Goal: Task Accomplishment & Management: Complete application form

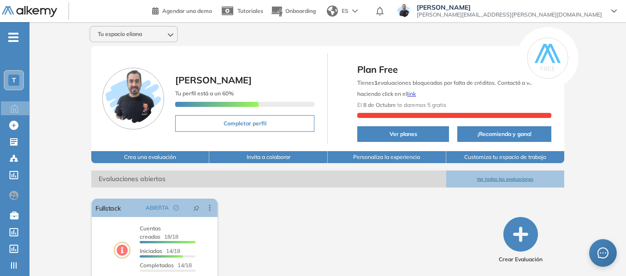
click at [10, 79] on div "T" at bounding box center [13, 80] width 11 height 11
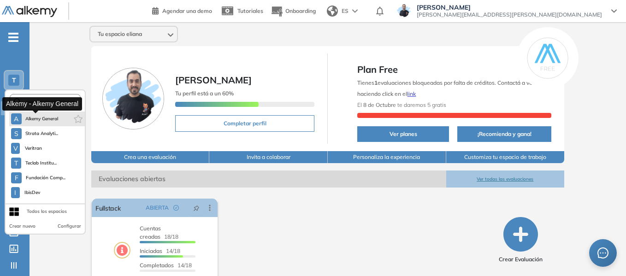
click at [39, 121] on span "Alkemy General" at bounding box center [41, 118] width 33 height 7
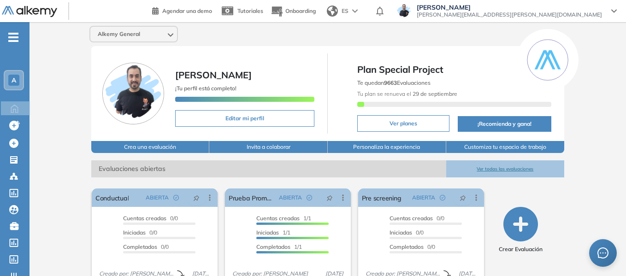
click at [18, 79] on div "A" at bounding box center [13, 80] width 11 height 11
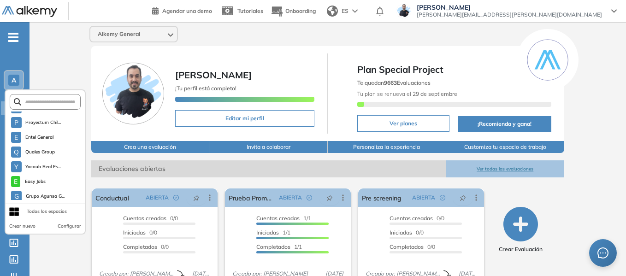
scroll to position [2657, 0]
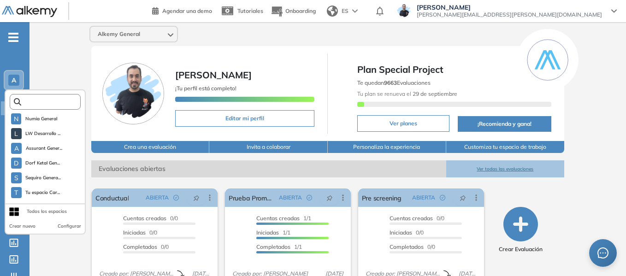
click at [62, 101] on input "text" at bounding box center [47, 102] width 53 height 7
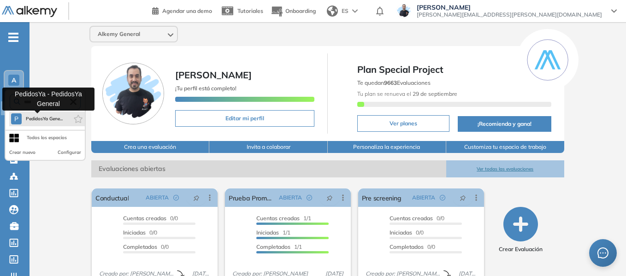
type input "****"
click at [59, 118] on span "PedidosYa Gene..." at bounding box center [43, 118] width 37 height 7
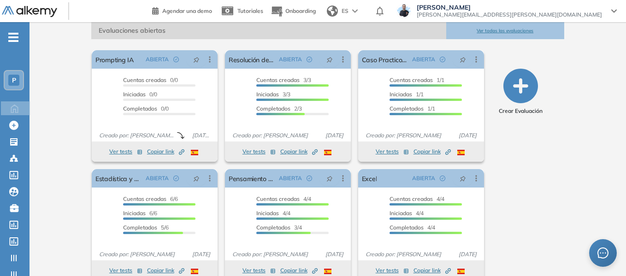
scroll to position [154, 0]
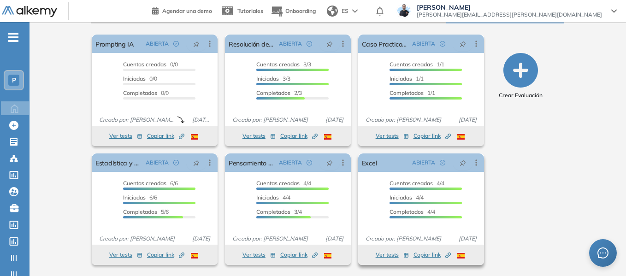
click at [389, 255] on button "Ver tests" at bounding box center [392, 254] width 33 height 11
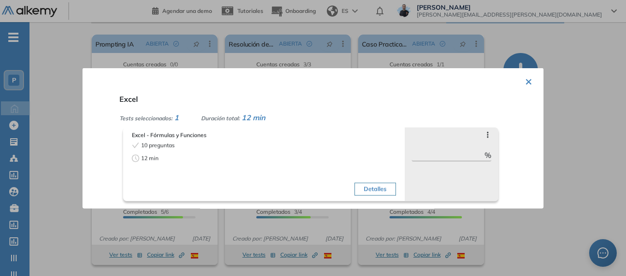
click at [69, 84] on div at bounding box center [313, 138] width 626 height 276
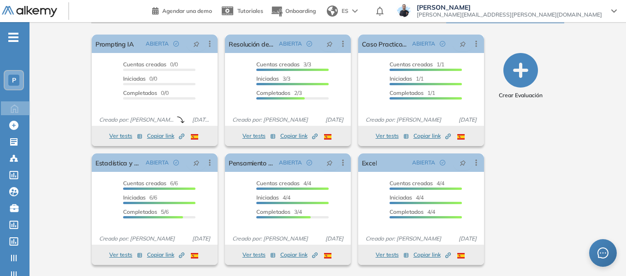
drag, startPoint x: 23, startPoint y: 37, endPoint x: 11, endPoint y: 37, distance: 12.0
click at [21, 37] on ul "P Home Home Crear Evaluación Crear Evaluación Evaluaciones Evaluaciones Candida…" at bounding box center [14, 185] width 29 height 296
click at [10, 37] on icon "-" at bounding box center [13, 37] width 10 height 2
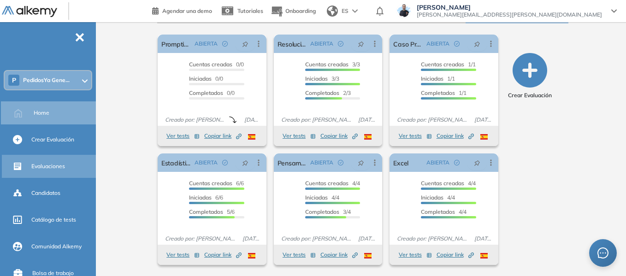
click at [55, 165] on span "Evaluaciones" at bounding box center [48, 166] width 34 height 8
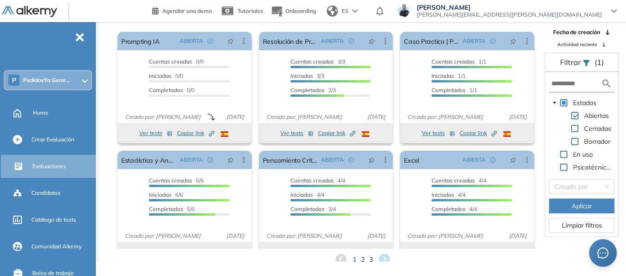
scroll to position [22, 0]
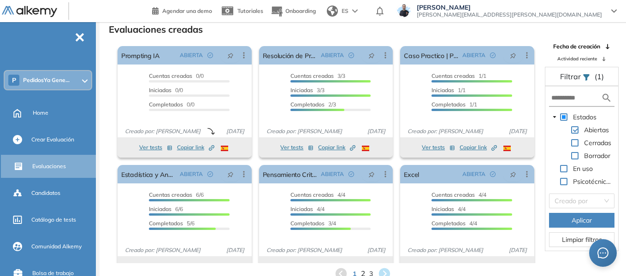
click at [361, 271] on span "2" at bounding box center [363, 274] width 4 height 11
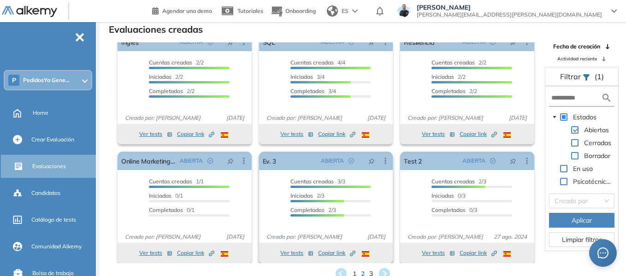
scroll to position [17, 0]
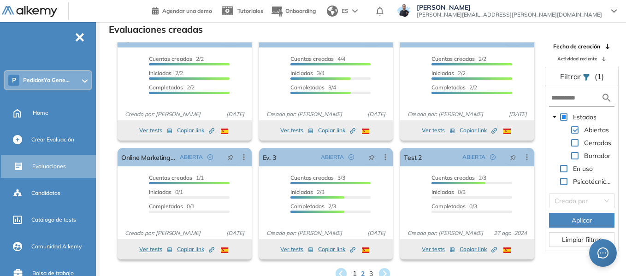
click at [356, 275] on span "1" at bounding box center [355, 274] width 4 height 11
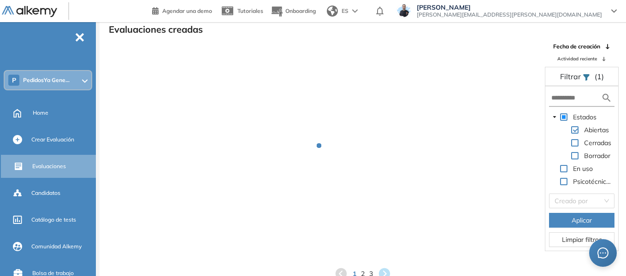
scroll to position [0, 0]
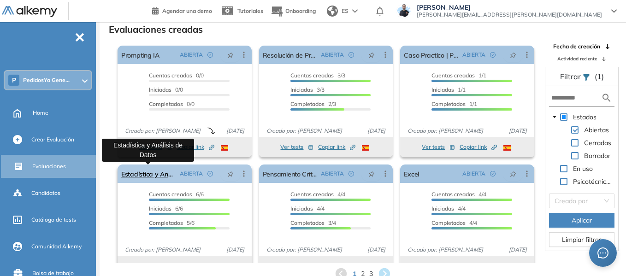
click at [162, 177] on link "Estadística y Análisis de Datos" at bounding box center [148, 174] width 55 height 18
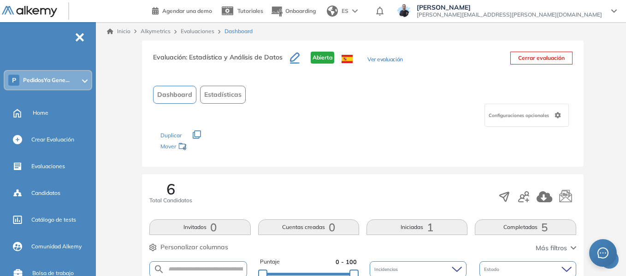
scroll to position [184, 0]
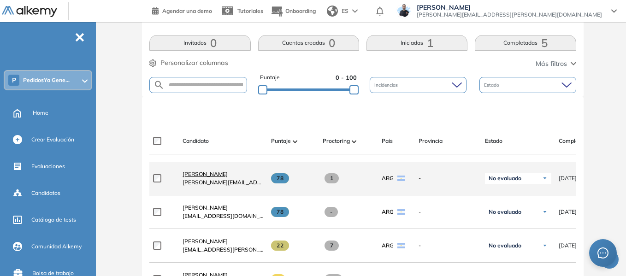
click at [191, 177] on span "Mateo Lastorta" at bounding box center [205, 174] width 45 height 7
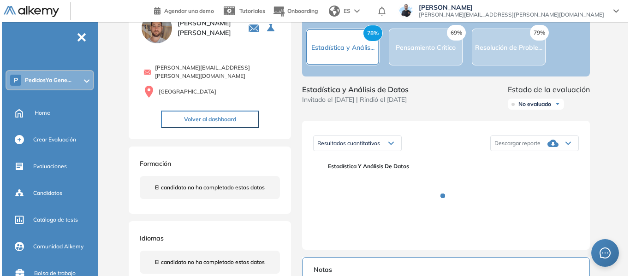
scroll to position [184, 0]
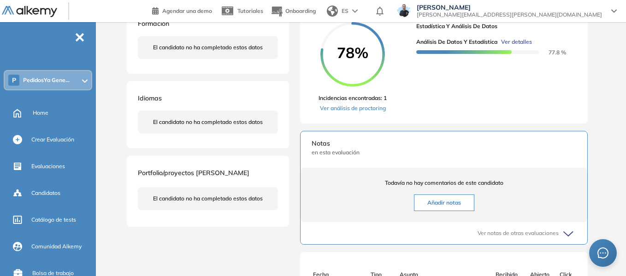
click at [526, 46] on span "Ver detalles" at bounding box center [516, 42] width 31 height 8
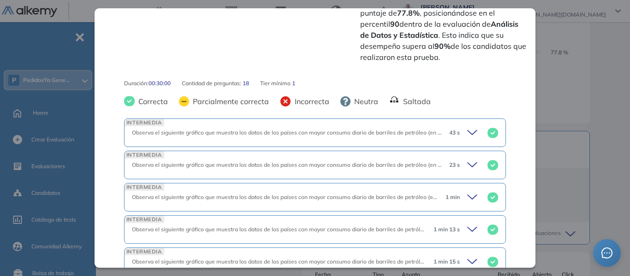
scroll to position [369, 0]
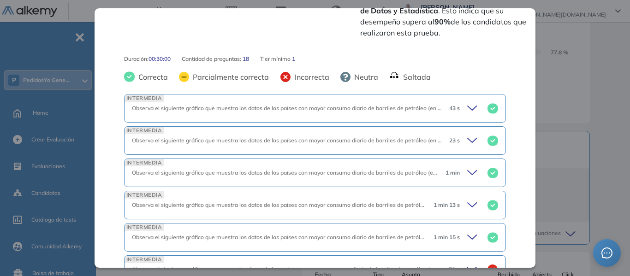
click at [467, 102] on icon at bounding box center [473, 108] width 13 height 13
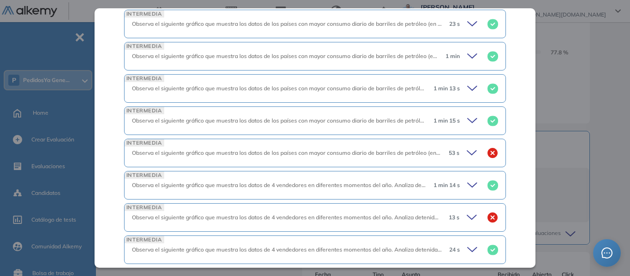
scroll to position [784, 0]
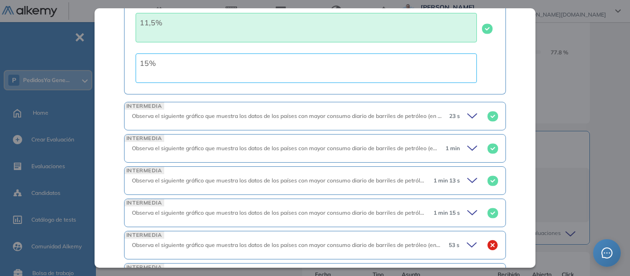
click at [467, 112] on icon at bounding box center [473, 116] width 13 height 13
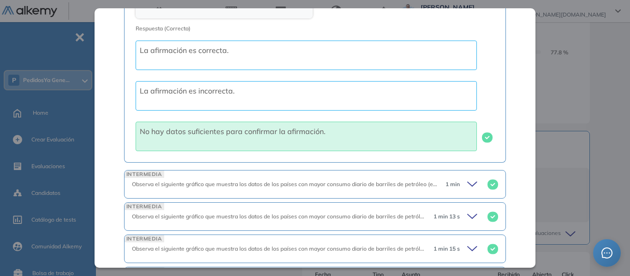
scroll to position [1152, 0]
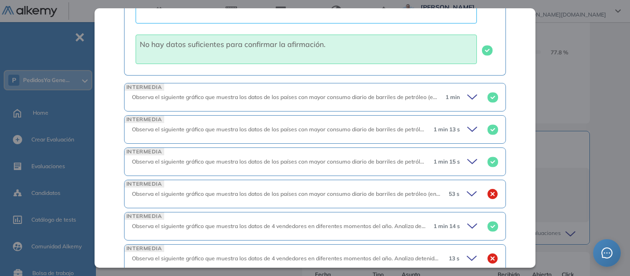
click at [467, 98] on icon at bounding box center [473, 97] width 13 height 13
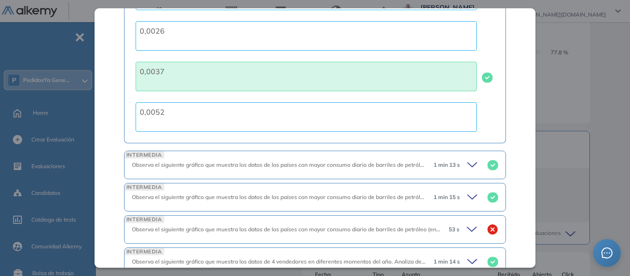
scroll to position [1521, 0]
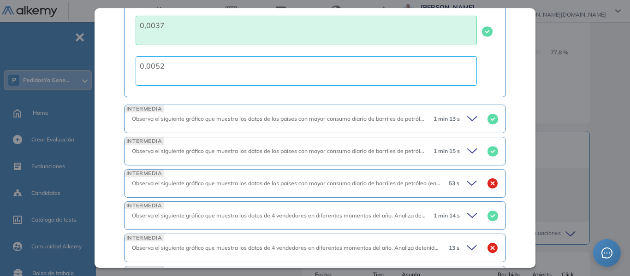
click at [467, 125] on icon at bounding box center [473, 118] width 13 height 13
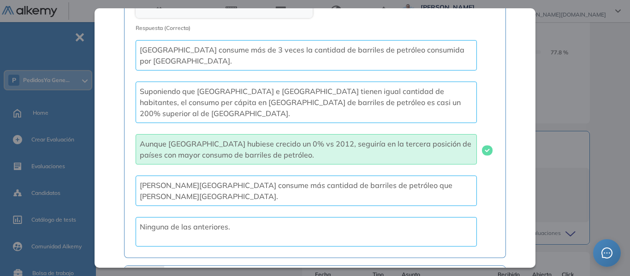
scroll to position [1982, 0]
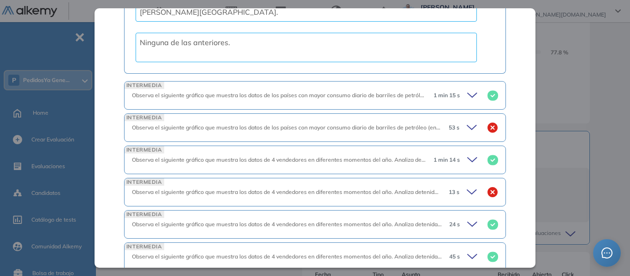
click at [467, 97] on icon at bounding box center [471, 95] width 9 height 4
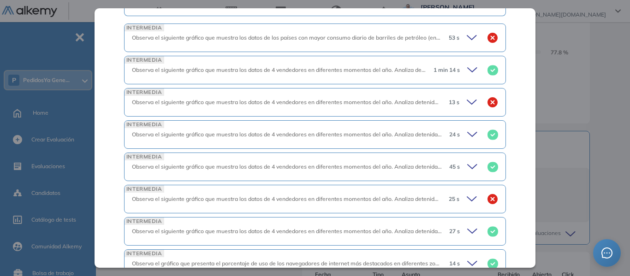
scroll to position [2443, 0]
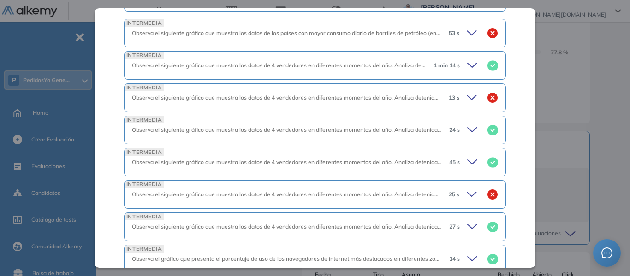
click at [466, 40] on icon at bounding box center [472, 33] width 13 height 13
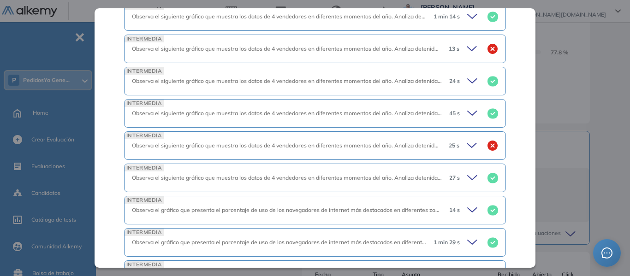
scroll to position [2857, 0]
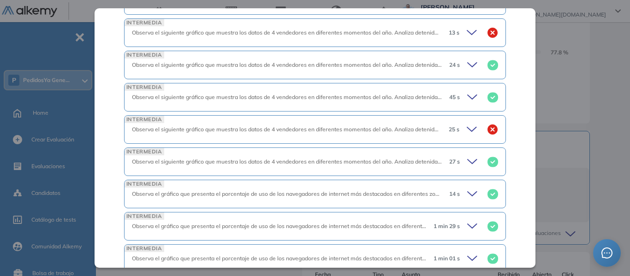
click at [461, 13] on div "INTERMEDIA Observa el siguiente gráfico que muestra los datos de 4 vendedores e…" at bounding box center [315, 0] width 382 height 29
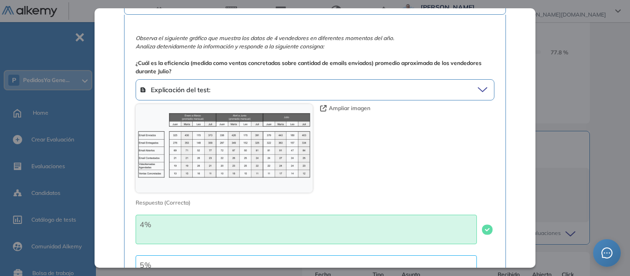
click at [462, 5] on span "1 min 14 s" at bounding box center [457, 0] width 26 height 8
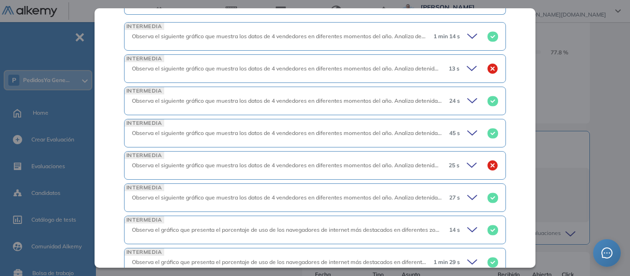
scroll to position [2811, 0]
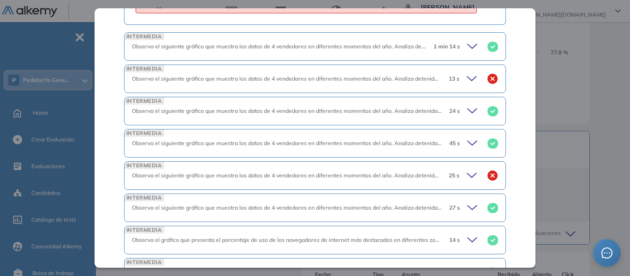
click at [470, 53] on icon at bounding box center [473, 46] width 13 height 13
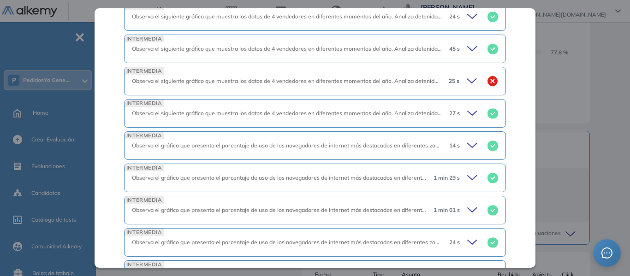
scroll to position [3226, 0]
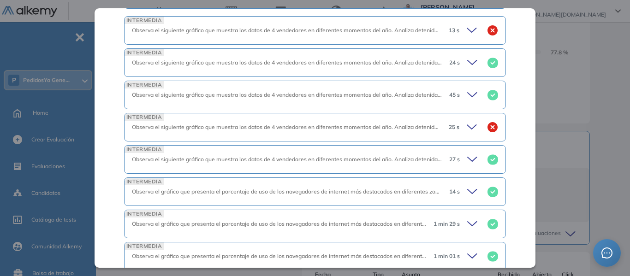
click at [466, 37] on icon at bounding box center [472, 30] width 13 height 13
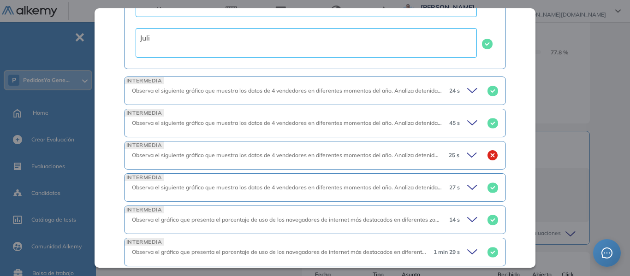
scroll to position [3549, 0]
click at [467, 96] on icon at bounding box center [473, 89] width 13 height 13
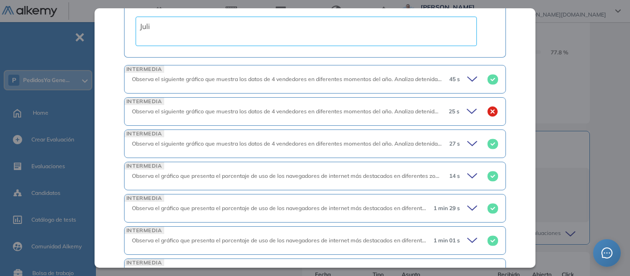
scroll to position [3964, 0]
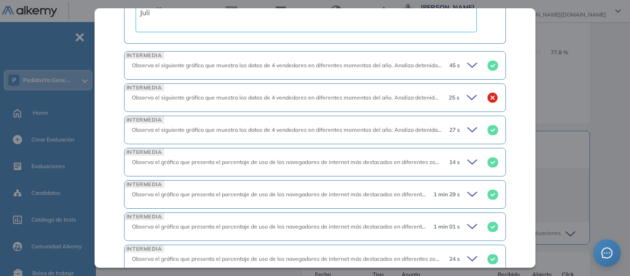
click at [467, 72] on icon at bounding box center [473, 65] width 13 height 13
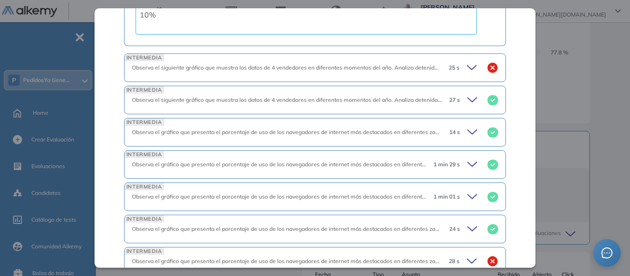
scroll to position [4378, 0]
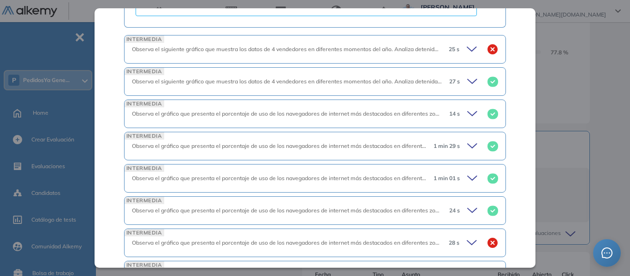
click at [466, 56] on icon at bounding box center [472, 49] width 13 height 13
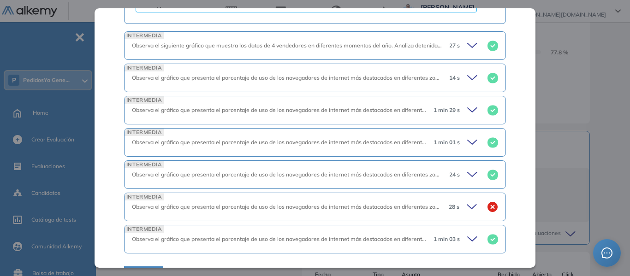
scroll to position [4747, 0]
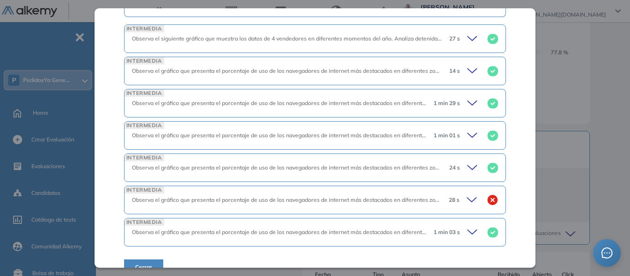
click at [467, 41] on icon at bounding box center [471, 38] width 9 height 4
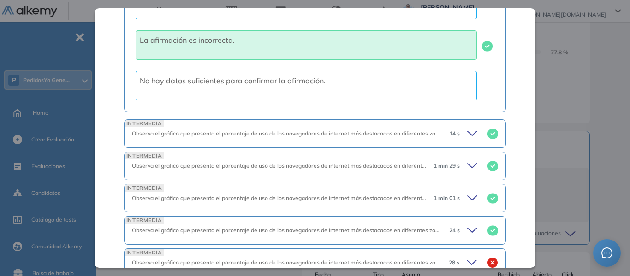
scroll to position [5141, 0]
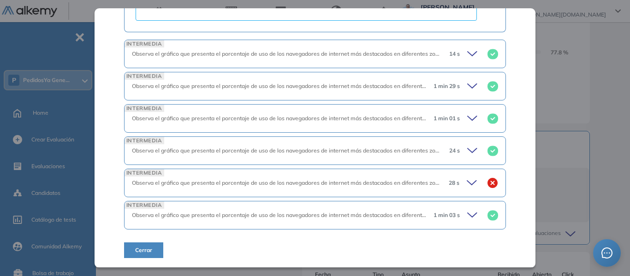
click at [467, 60] on icon at bounding box center [473, 53] width 13 height 13
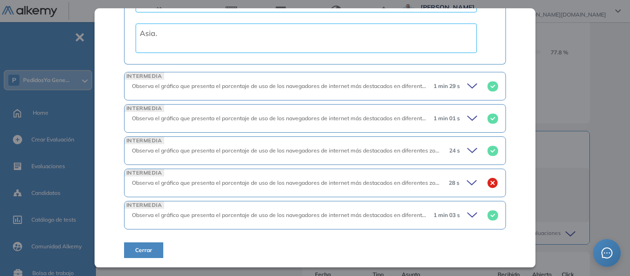
scroll to position [5685, 0]
click at [467, 82] on icon at bounding box center [473, 86] width 13 height 13
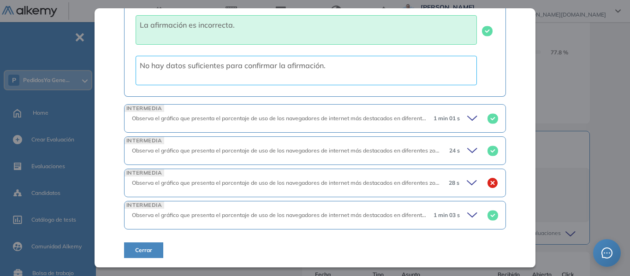
scroll to position [6123, 0]
click at [468, 120] on icon at bounding box center [473, 118] width 13 height 13
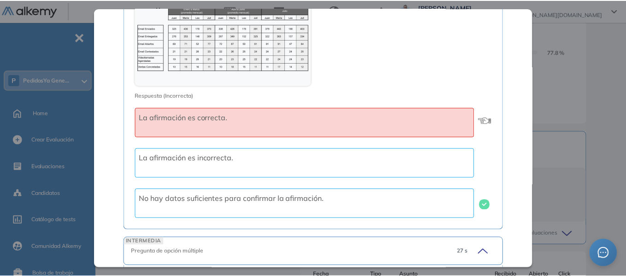
scroll to position [4427, 0]
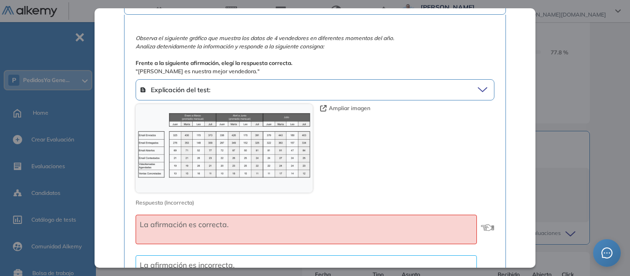
click at [598, 73] on div "Análisis de Datos y Estadística Lógica Avanzado Idiomas Objetivos Análisis de G…" at bounding box center [364, 139] width 479 height 567
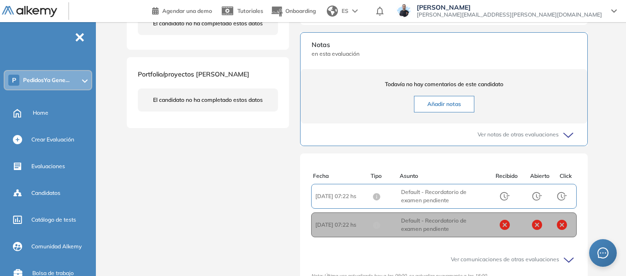
scroll to position [178, 0]
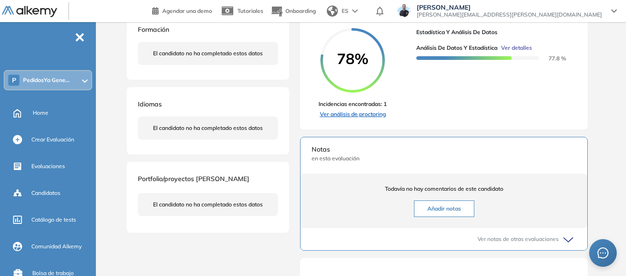
click at [383, 118] on link "Ver análisis de proctoring" at bounding box center [352, 114] width 68 height 8
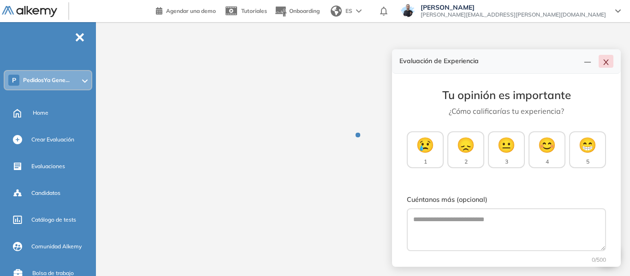
click at [607, 64] on icon "close" at bounding box center [605, 62] width 5 height 6
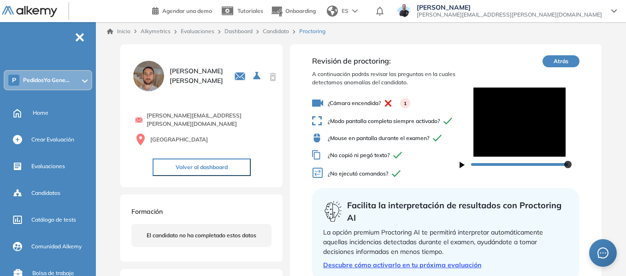
click at [235, 33] on link "Dashboard" at bounding box center [238, 31] width 28 height 7
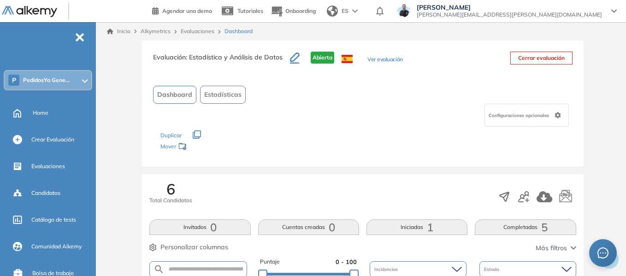
click at [194, 32] on link "Evaluaciones" at bounding box center [198, 31] width 34 height 7
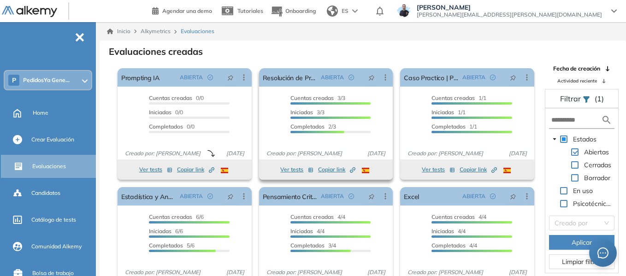
click at [295, 170] on button "Ver tests" at bounding box center [296, 169] width 33 height 11
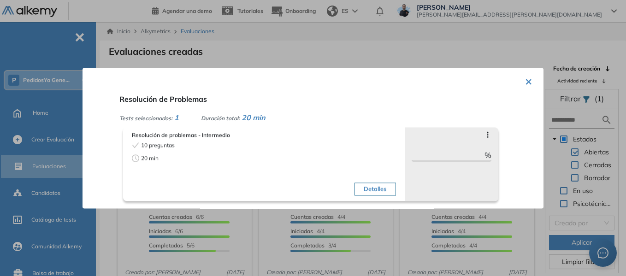
click at [525, 80] on button "×" at bounding box center [528, 80] width 7 height 18
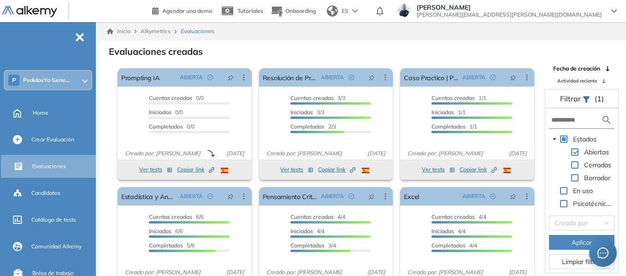
scroll to position [22, 0]
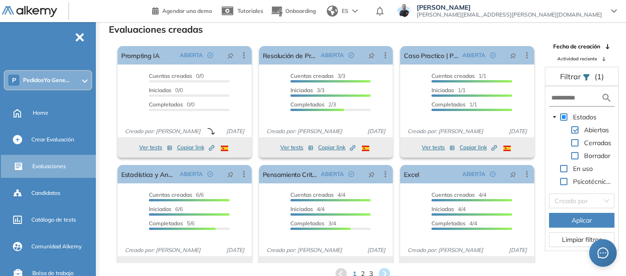
drag, startPoint x: 41, startPoint y: 117, endPoint x: 157, endPoint y: 4, distance: 162.0
click at [41, 117] on span "Home" at bounding box center [41, 113] width 16 height 8
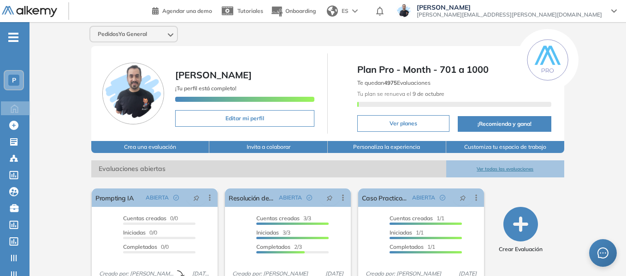
click at [16, 36] on icon "-" at bounding box center [13, 37] width 10 height 2
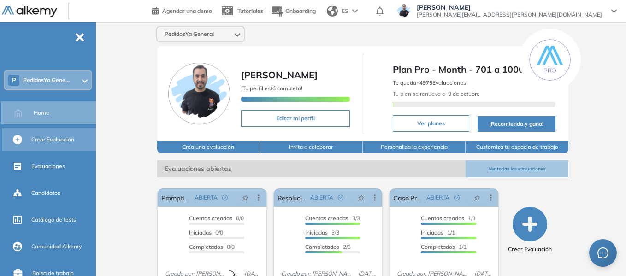
click at [53, 134] on div "Crear Evaluación" at bounding box center [62, 140] width 63 height 16
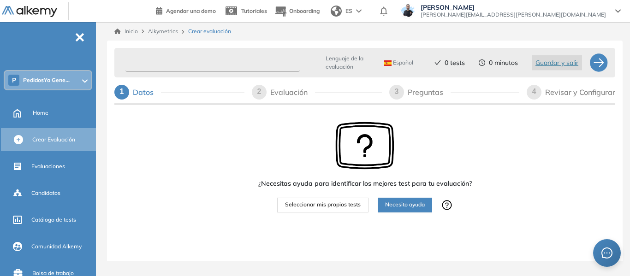
click at [218, 59] on input "text" at bounding box center [212, 63] width 174 height 18
type input "**********"
click at [331, 207] on span "Seleccionar mis propios tests" at bounding box center [323, 204] width 76 height 9
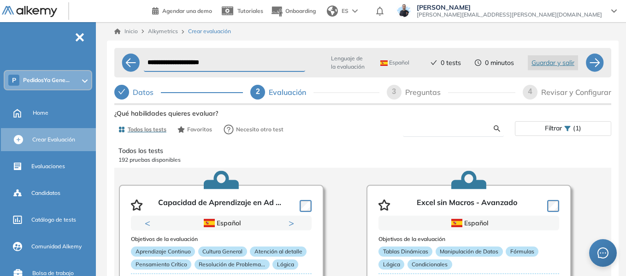
click at [441, 128] on input "text" at bounding box center [451, 128] width 83 height 8
type input "*****"
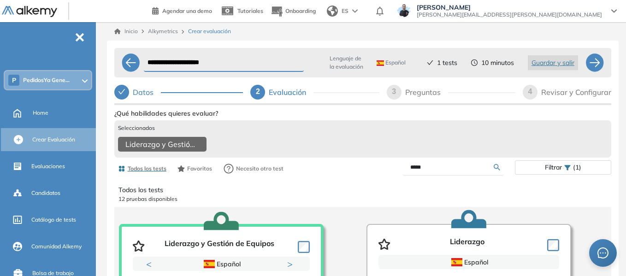
drag, startPoint x: 428, startPoint y: 175, endPoint x: 365, endPoint y: 182, distance: 63.1
click at [365, 176] on div "*****" at bounding box center [439, 167] width 152 height 16
type input "***"
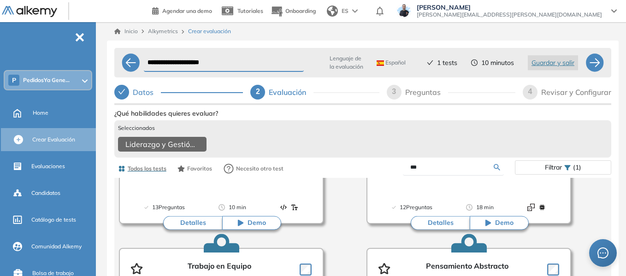
scroll to position [230, 0]
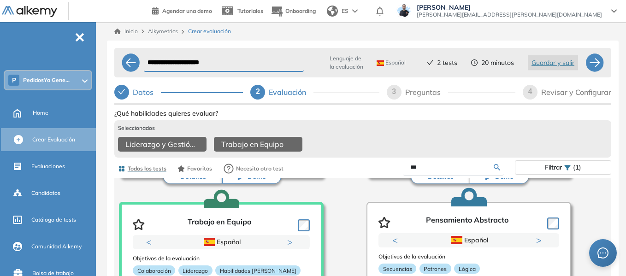
drag, startPoint x: 424, startPoint y: 174, endPoint x: 395, endPoint y: 174, distance: 29.5
click at [395, 174] on div "***" at bounding box center [439, 167] width 152 height 16
type input "****"
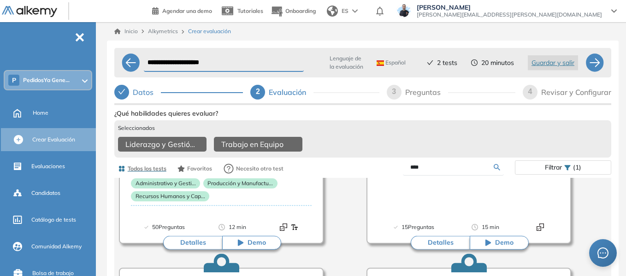
scroll to position [0, 0]
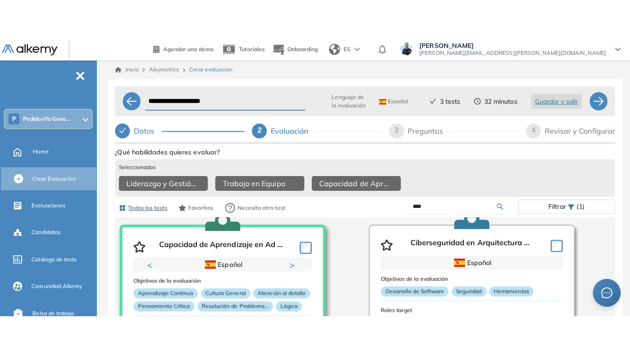
scroll to position [46, 0]
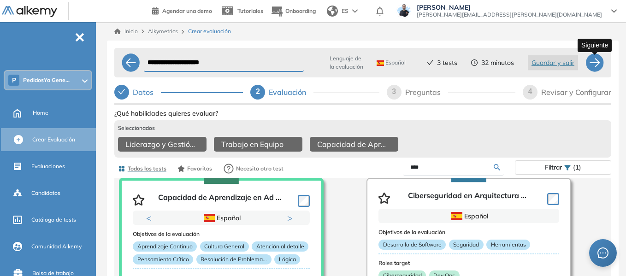
click at [598, 70] on div at bounding box center [594, 62] width 18 height 18
select select "*****"
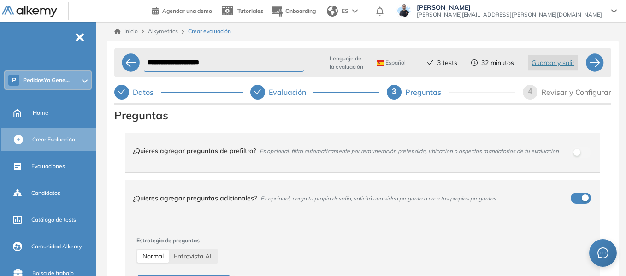
click at [577, 155] on div "¿Quieres agregar preguntas de prefiltro? Es opcional, filtra automaticamente po…" at bounding box center [357, 150] width 449 height 25
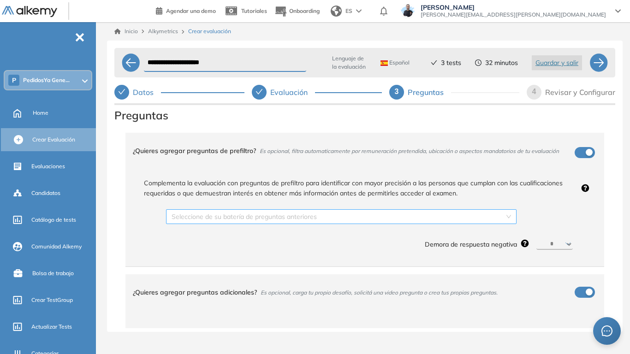
click at [253, 215] on input "search" at bounding box center [337, 217] width 333 height 14
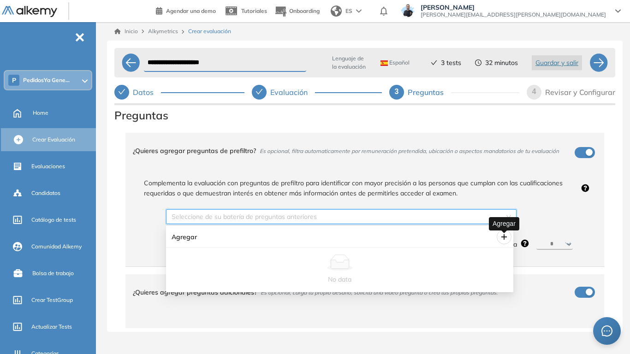
click at [501, 236] on icon "plus" at bounding box center [503, 236] width 7 height 7
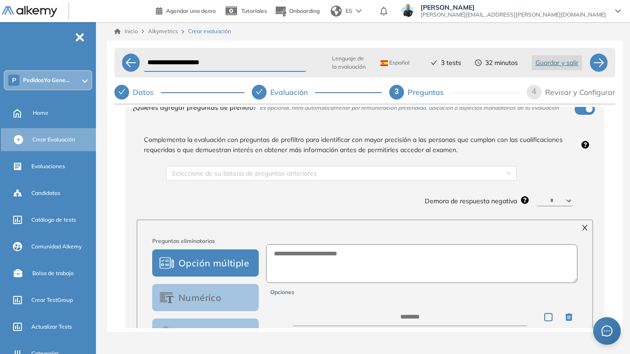
scroll to position [0, 0]
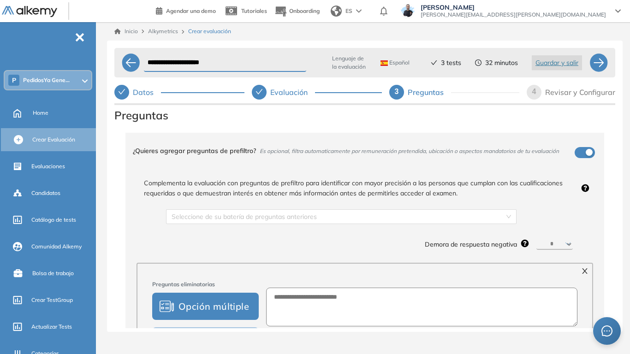
click at [585, 151] on div "button" at bounding box center [588, 152] width 7 height 7
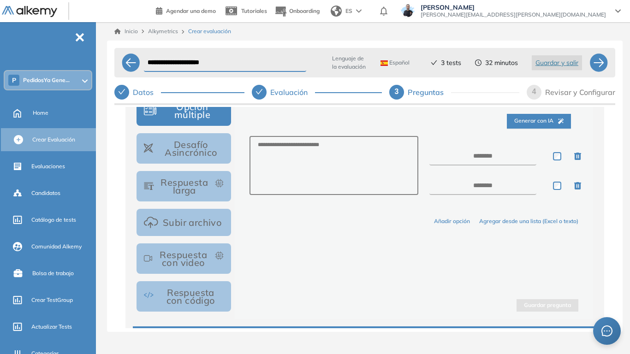
scroll to position [184, 0]
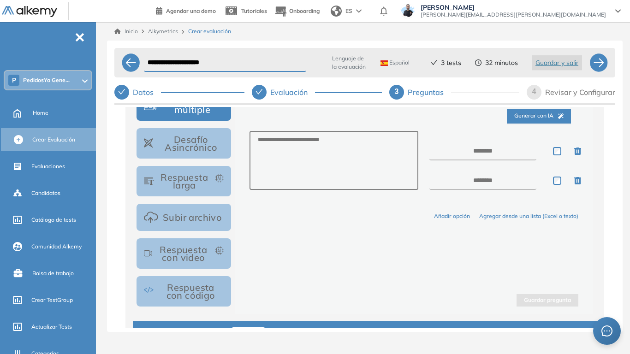
click at [191, 177] on button "Respuesta larga" at bounding box center [183, 181] width 94 height 30
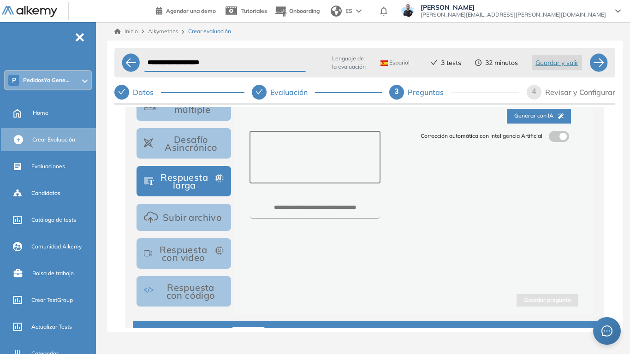
click at [300, 152] on textarea at bounding box center [314, 157] width 131 height 53
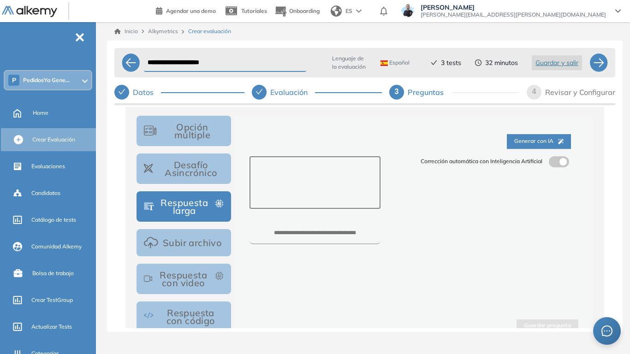
scroll to position [138, 0]
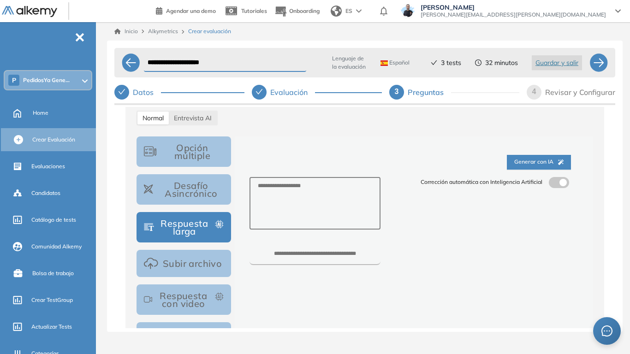
click at [554, 188] on label at bounding box center [558, 182] width 20 height 11
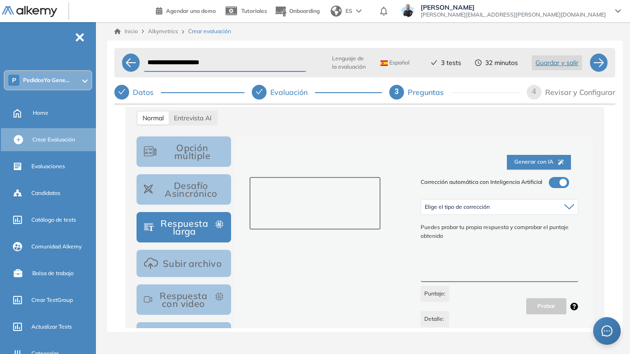
click at [320, 194] on textarea at bounding box center [314, 203] width 131 height 53
click at [318, 191] on textarea at bounding box center [314, 203] width 131 height 53
paste textarea "**********"
type textarea "**********"
click at [427, 271] on textarea at bounding box center [499, 265] width 158 height 35
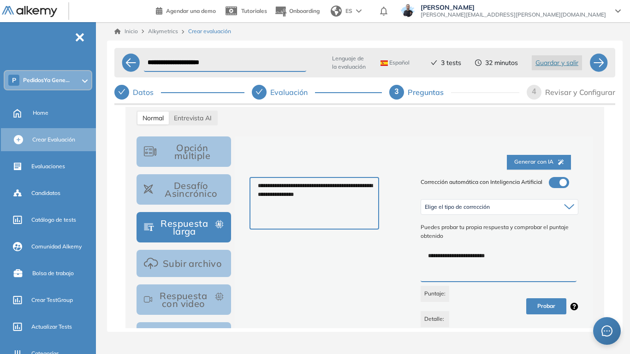
click at [472, 258] on textarea "**********" at bounding box center [498, 265] width 156 height 35
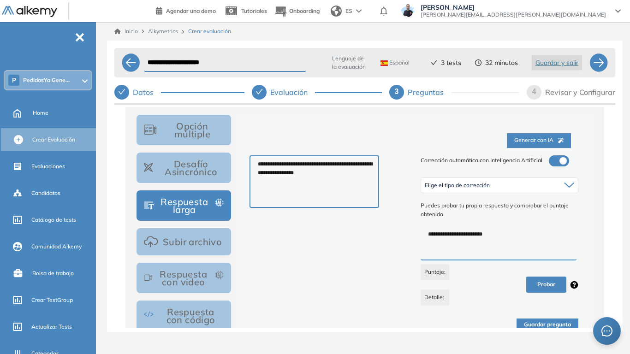
scroll to position [0, 0]
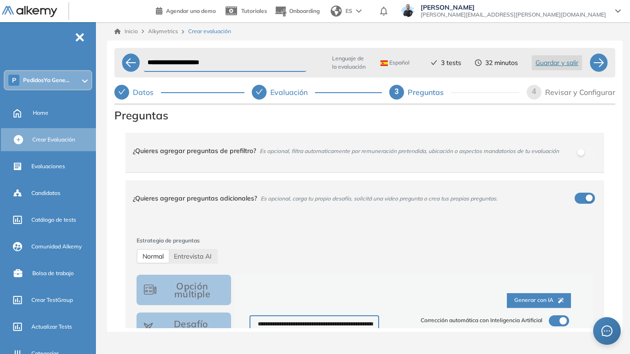
type textarea "**********"
click at [474, 145] on div "¿Quieres agregar preguntas de prefiltro? Es opcional, filtra automaticamente po…" at bounding box center [359, 150] width 453 height 25
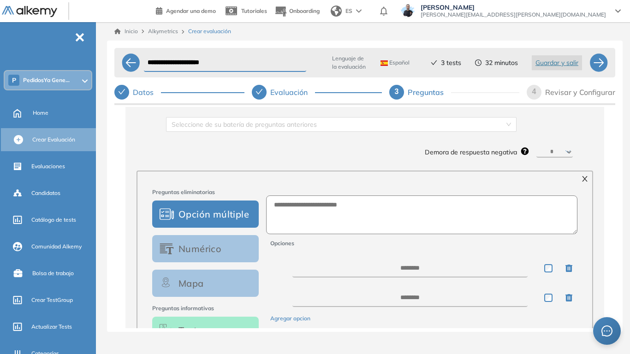
scroll to position [184, 0]
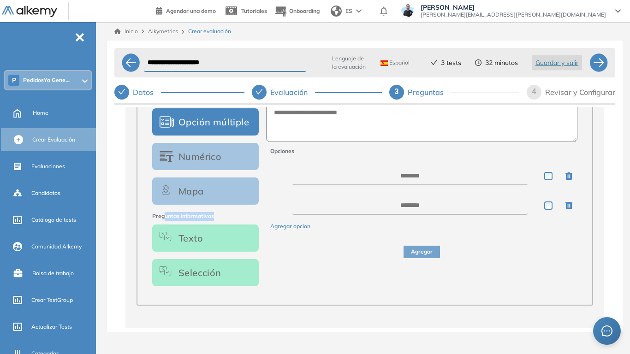
drag, startPoint x: 165, startPoint y: 218, endPoint x: 216, endPoint y: 217, distance: 51.6
click at [216, 217] on span "Preguntas informativas" at bounding box center [205, 216] width 106 height 9
click at [253, 213] on div "Preguntas eliminatorias Opción múltiple Numérico Mapa Preguntas informativas Te…" at bounding box center [205, 195] width 106 height 198
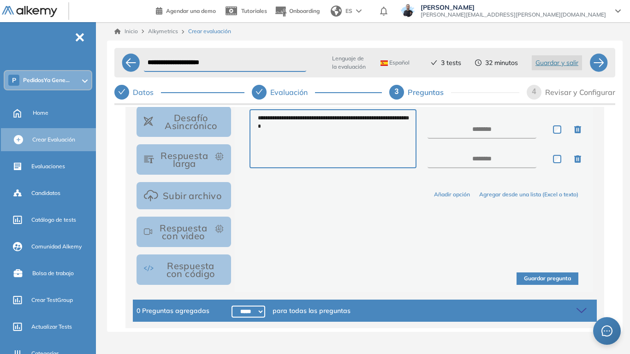
scroll to position [553, 0]
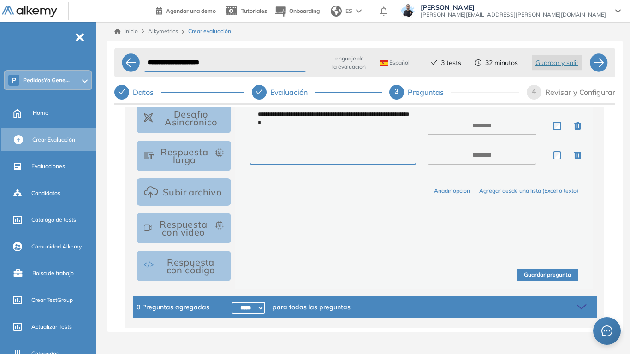
click at [197, 200] on button "Subir archivo" at bounding box center [183, 191] width 94 height 27
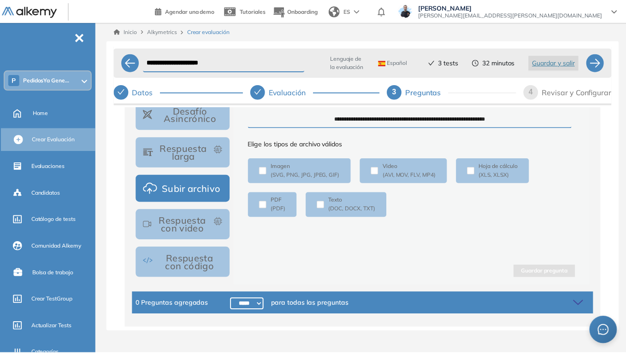
scroll to position [418, 0]
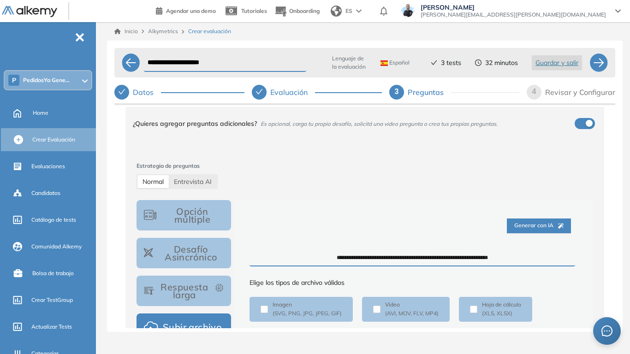
drag, startPoint x: 230, startPoint y: 62, endPoint x: 115, endPoint y: 56, distance: 115.4
click at [115, 56] on div "**********" at bounding box center [364, 62] width 501 height 29
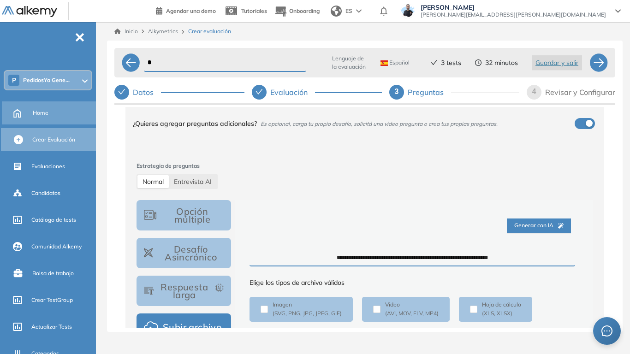
type input "*"
drag, startPoint x: 43, startPoint y: 113, endPoint x: 339, endPoint y: 51, distance: 302.8
click at [43, 113] on span "Home" at bounding box center [41, 113] width 16 height 8
